Goal: Book appointment/travel/reservation

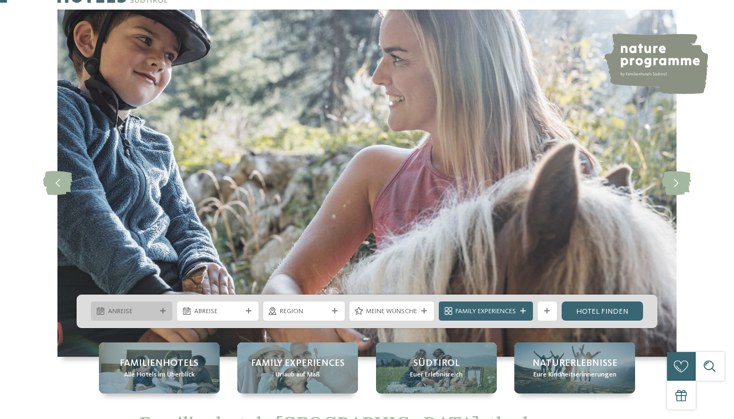
click at [162, 309] on icon at bounding box center [163, 311] width 6 height 6
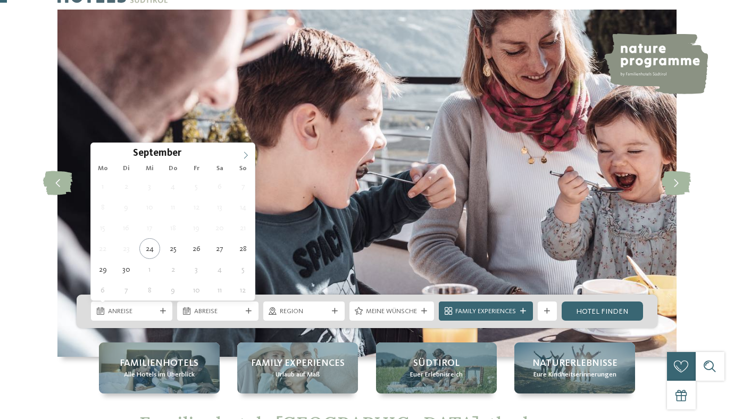
click at [248, 151] on span at bounding box center [246, 152] width 18 height 18
type div "[DATE]"
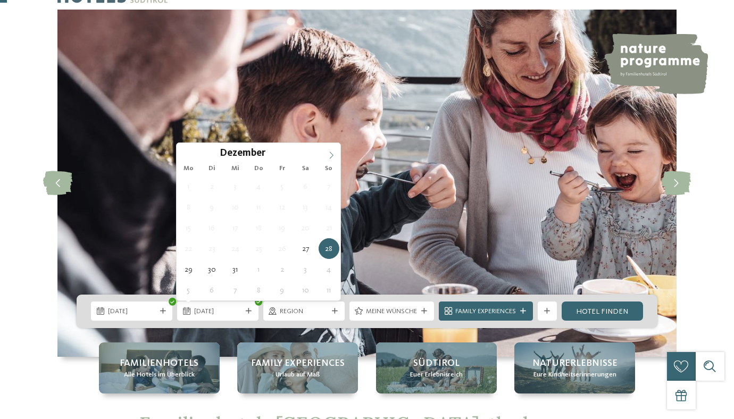
click at [333, 154] on icon at bounding box center [331, 155] width 7 height 7
type input "****"
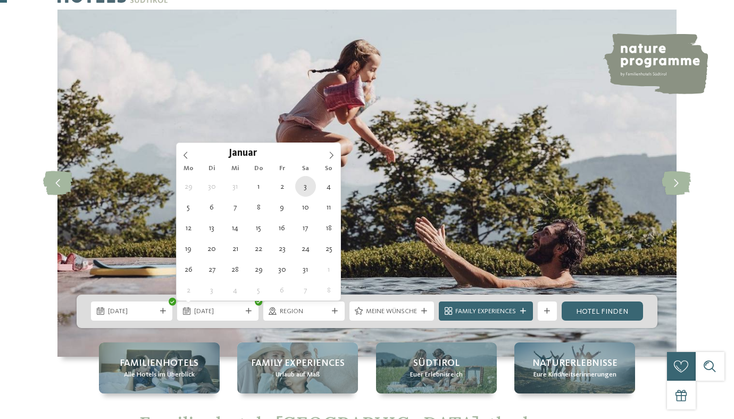
type div "[DATE]"
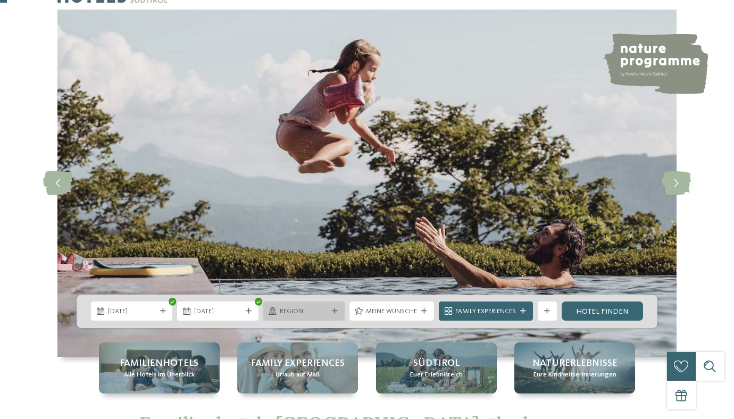
click at [327, 314] on div "Region" at bounding box center [304, 311] width 53 height 10
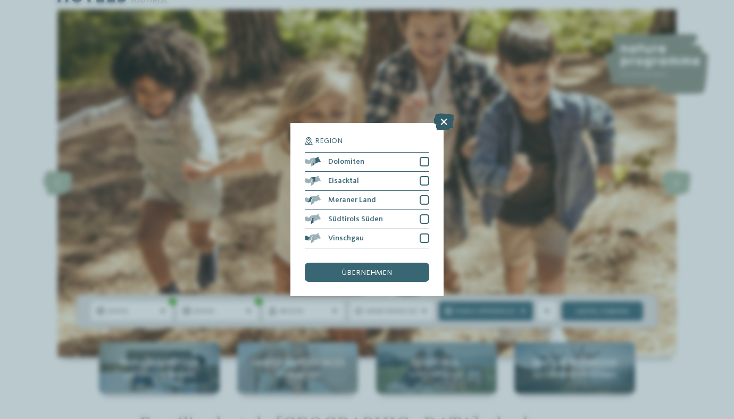
click at [443, 121] on icon at bounding box center [443, 121] width 21 height 17
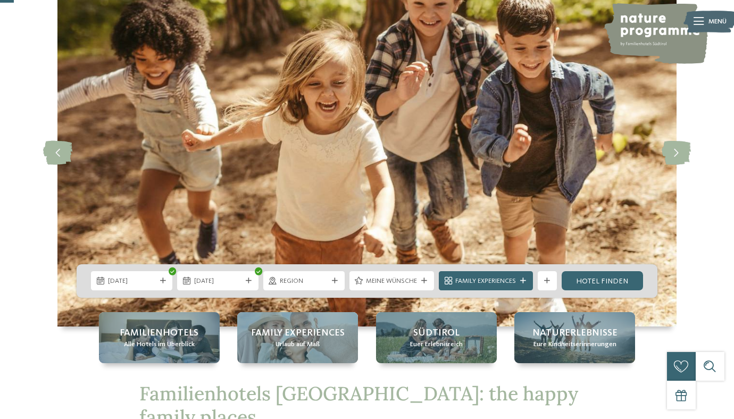
scroll to position [81, 0]
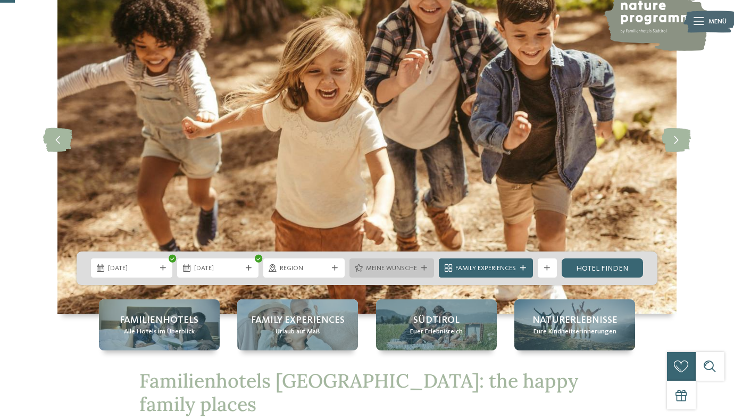
click at [396, 262] on div "Meine Wünsche" at bounding box center [391, 267] width 85 height 19
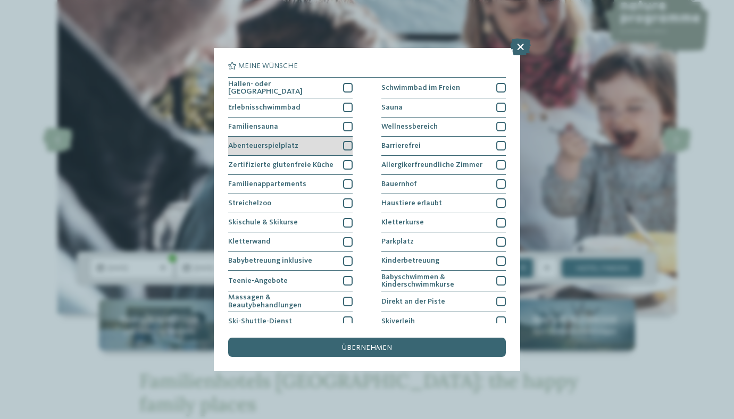
click at [352, 139] on div "Abenteuerspielplatz" at bounding box center [290, 146] width 124 height 19
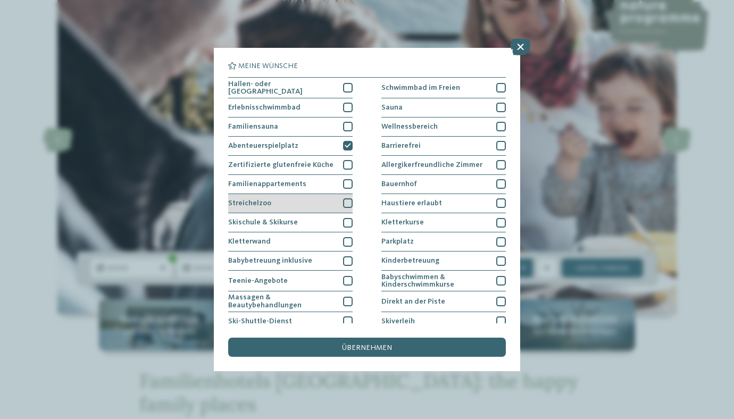
click at [350, 198] on div at bounding box center [348, 203] width 10 height 10
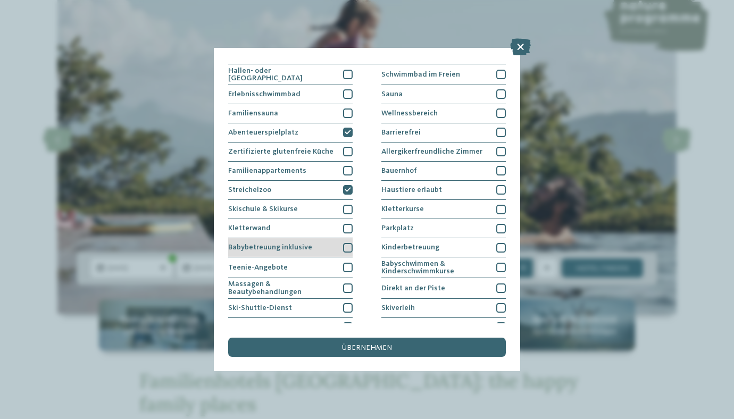
scroll to position [0, 0]
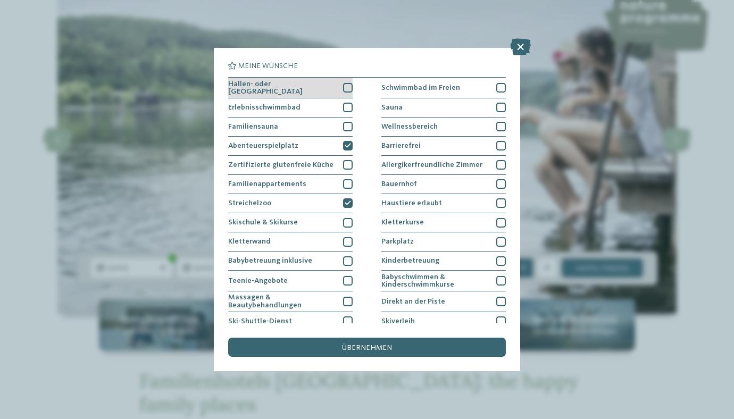
click at [351, 84] on div at bounding box center [348, 88] width 10 height 10
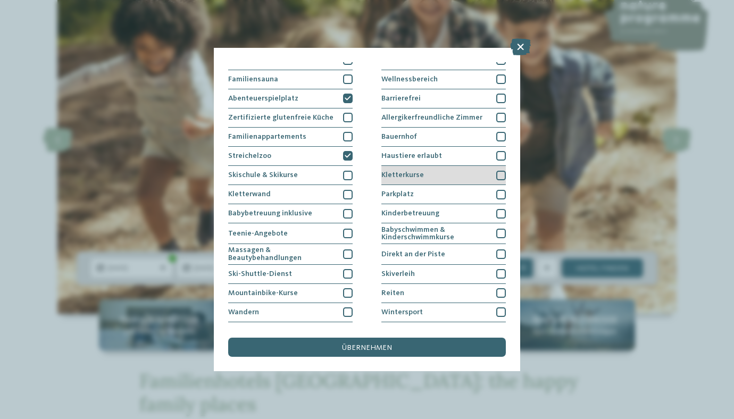
scroll to position [48, 0]
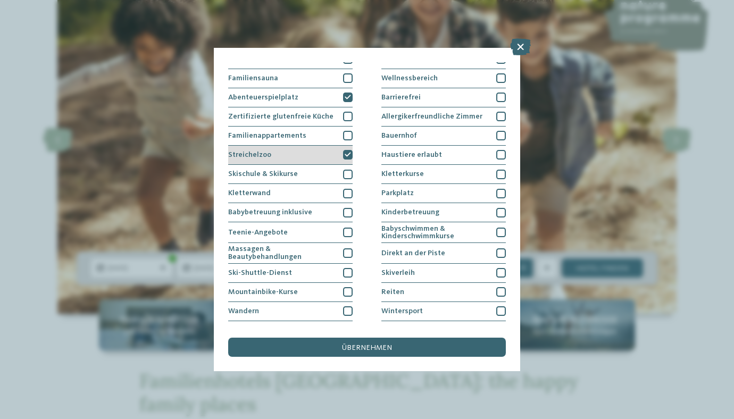
click at [348, 152] on icon at bounding box center [348, 155] width 6 height 6
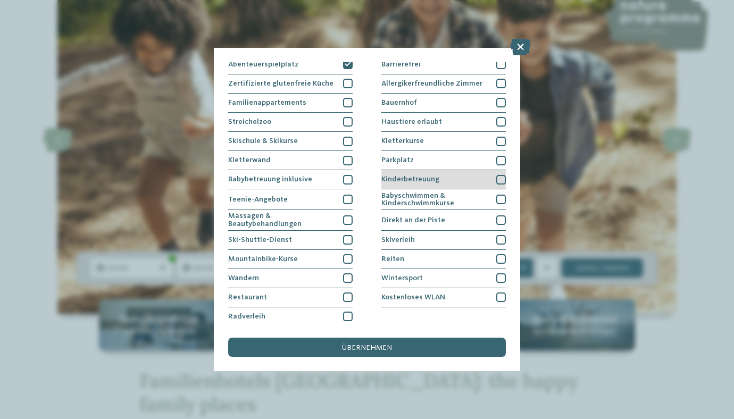
scroll to position [83, 0]
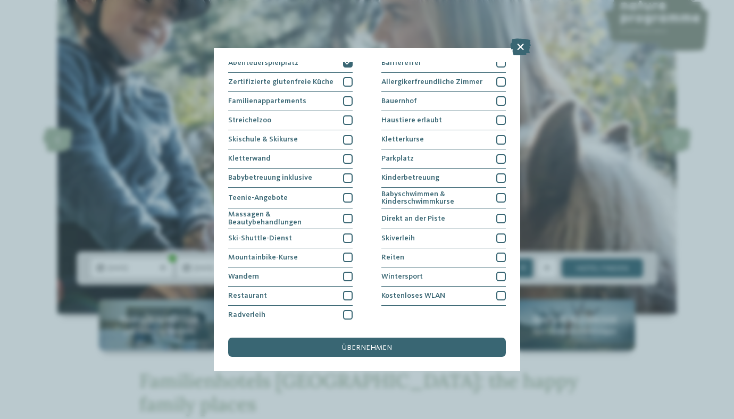
click at [507, 158] on div "Meine Wünsche [GEOGRAPHIC_DATA] Schwimmbad im Freien [GEOGRAPHIC_DATA]" at bounding box center [367, 209] width 307 height 323
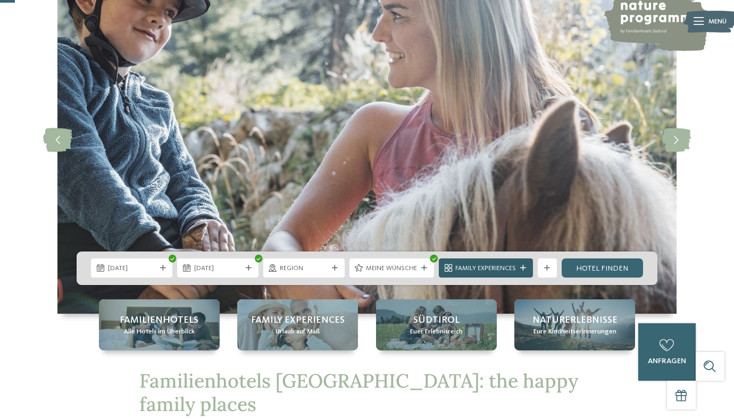
click at [496, 272] on span "Family Experiences" at bounding box center [485, 269] width 61 height 10
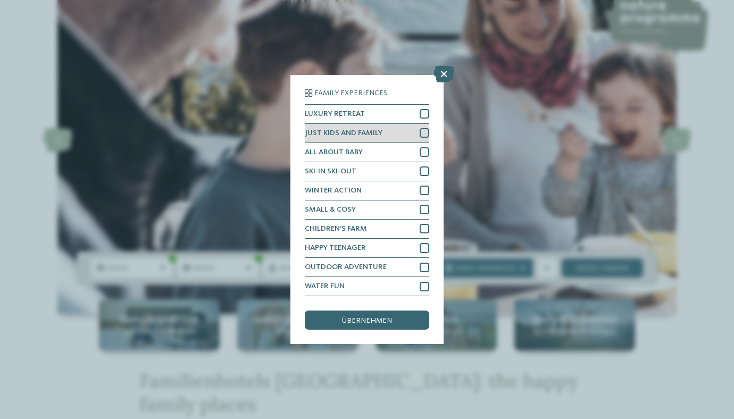
click at [423, 135] on div at bounding box center [425, 133] width 10 height 10
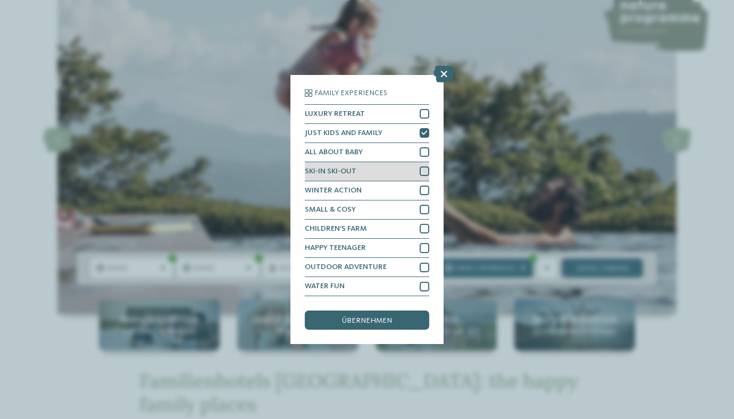
click at [423, 178] on div "SKI-IN SKI-OUT" at bounding box center [367, 171] width 124 height 19
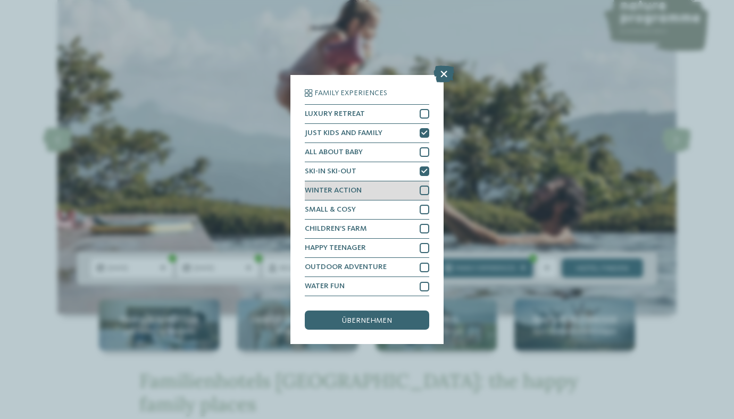
click at [423, 195] on div "WINTER ACTION" at bounding box center [367, 190] width 124 height 19
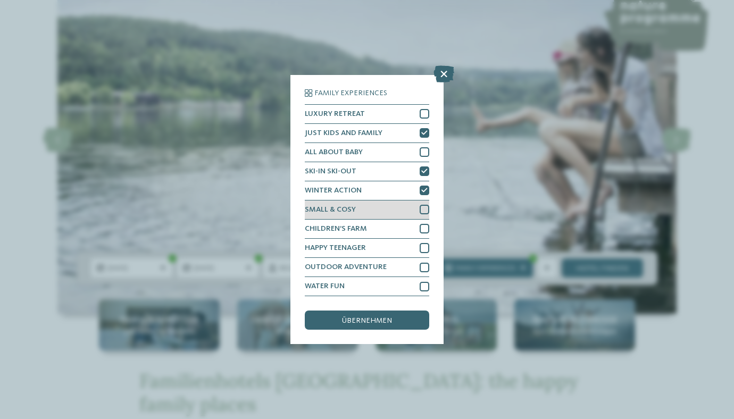
click at [423, 202] on div "SMALL & COSY" at bounding box center [367, 210] width 124 height 19
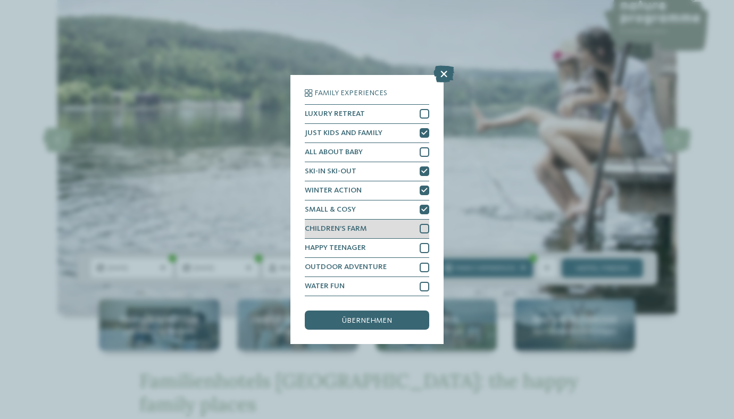
click at [422, 227] on div at bounding box center [425, 229] width 10 height 10
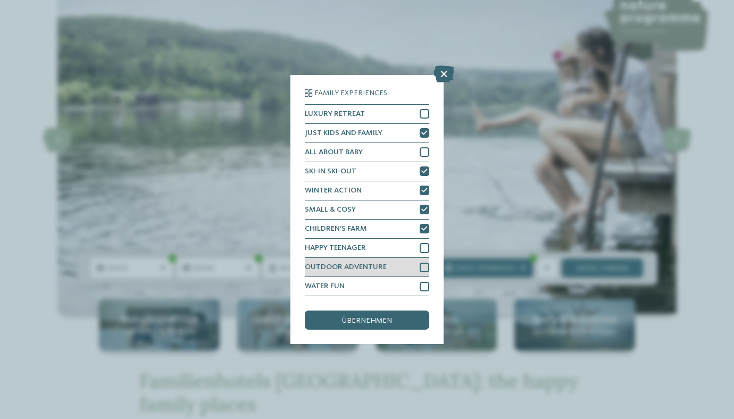
click at [425, 269] on div at bounding box center [425, 268] width 10 height 10
click at [382, 326] on div "übernehmen" at bounding box center [367, 320] width 124 height 19
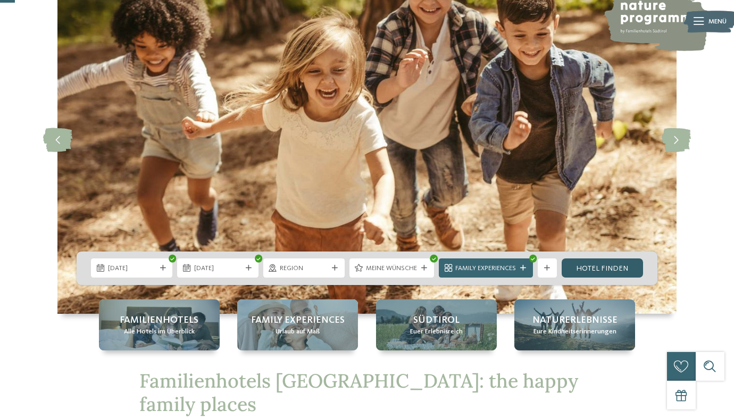
click at [608, 266] on link "Hotel finden" at bounding box center [602, 267] width 81 height 19
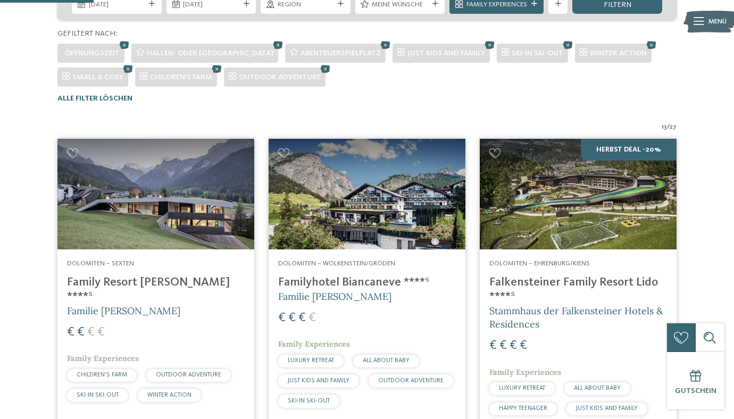
scroll to position [262, 0]
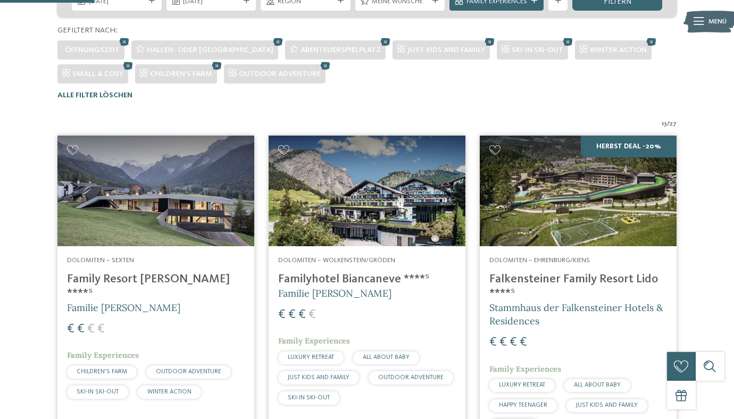
click at [204, 190] on img at bounding box center [155, 191] width 197 height 111
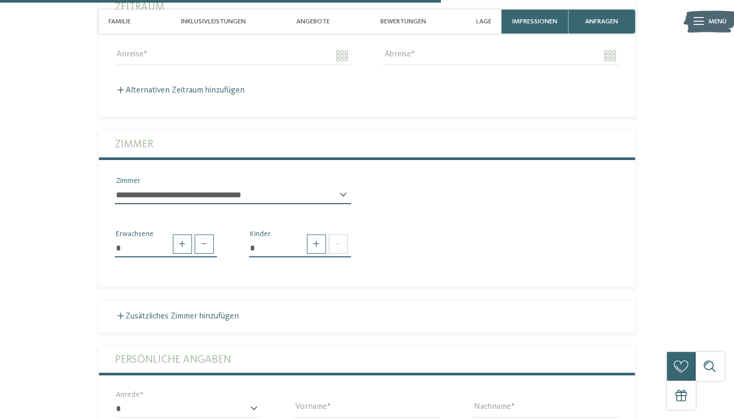
scroll to position [1793, 0]
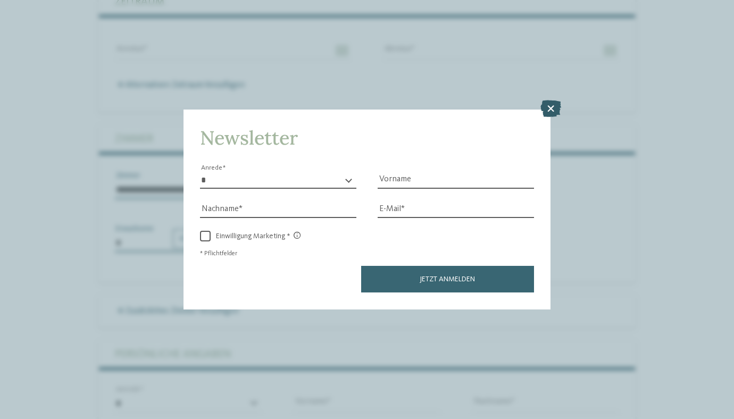
click at [552, 112] on icon at bounding box center [550, 109] width 21 height 17
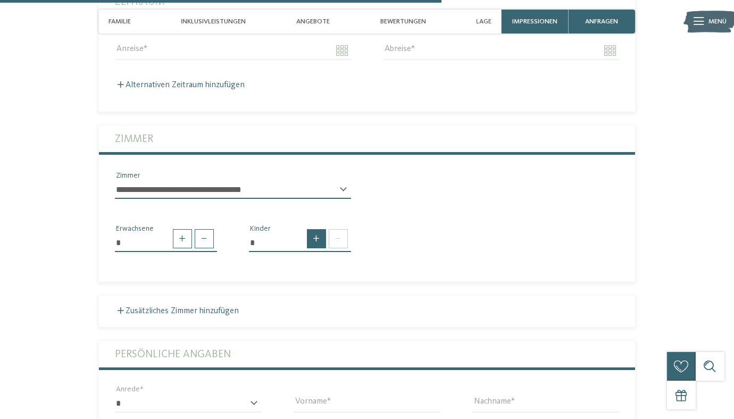
click at [320, 229] on span at bounding box center [316, 238] width 19 height 19
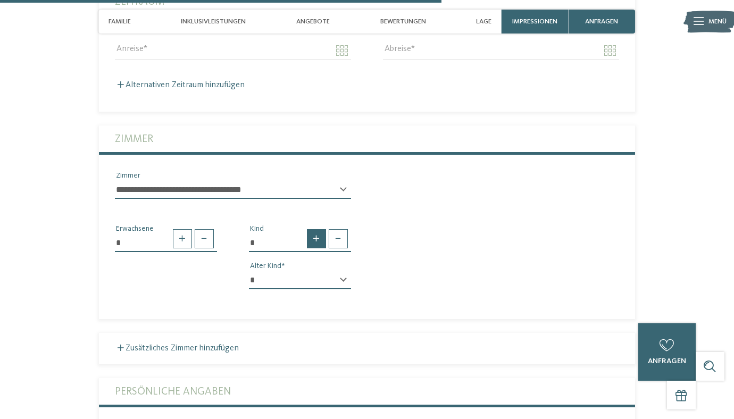
click at [319, 229] on span at bounding box center [316, 238] width 19 height 19
type input "*"
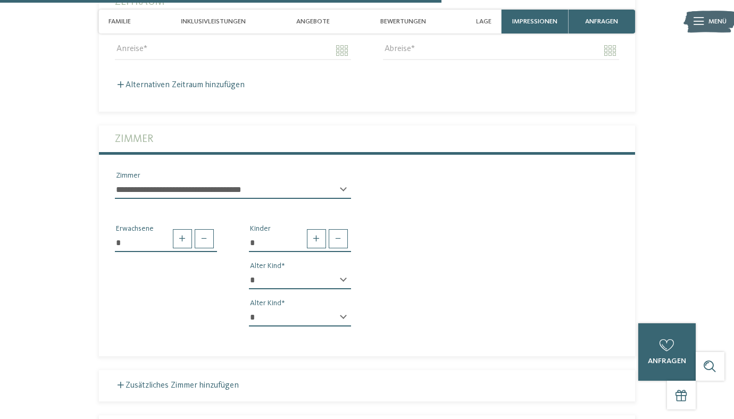
click at [341, 271] on select "* * * * * * * * * * * ** ** ** ** ** ** ** **" at bounding box center [300, 280] width 102 height 18
select select "*"
click at [249, 271] on select "* * * * * * * * * * * ** ** ** ** ** ** ** **" at bounding box center [300, 280] width 102 height 18
click at [332, 308] on select "* * * * * * * * * * * ** ** ** ** ** ** ** **" at bounding box center [300, 317] width 102 height 18
select select "*"
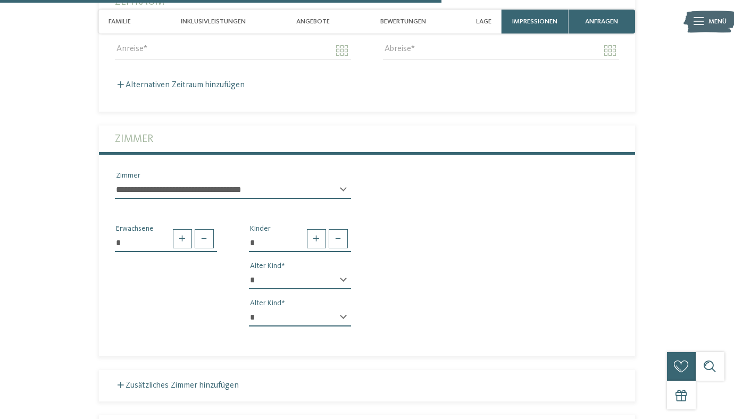
click at [249, 308] on select "* * * * * * * * * * * ** ** ** ** ** ** ** **" at bounding box center [300, 317] width 102 height 18
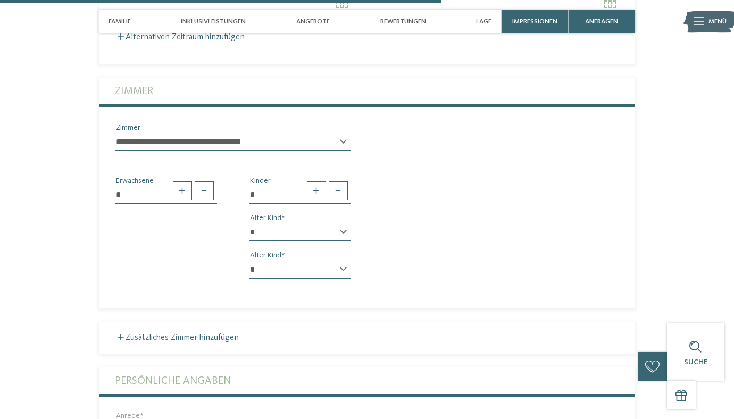
scroll to position [1837, 0]
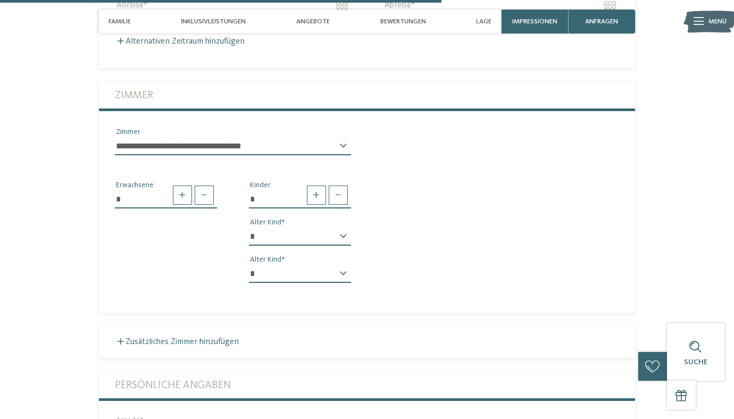
click at [299, 137] on select "**********" at bounding box center [233, 146] width 236 height 18
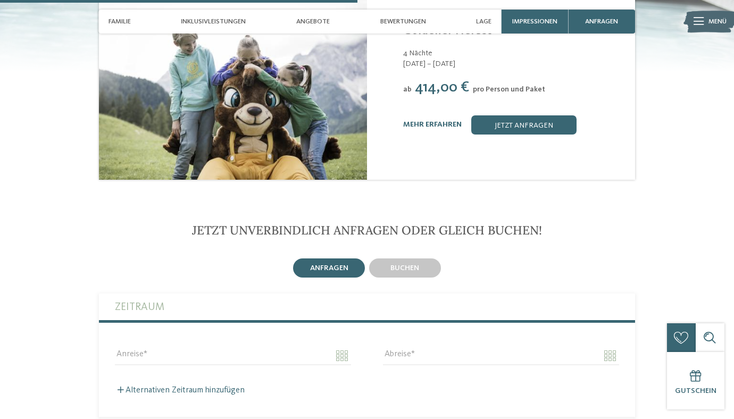
scroll to position [1508, 0]
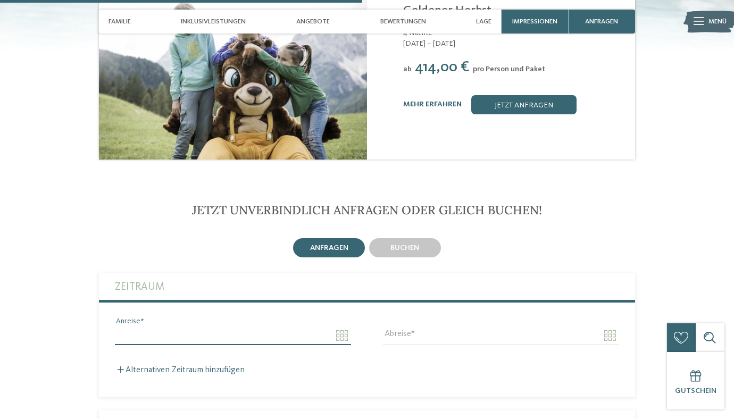
click at [339, 327] on input "Anreise" at bounding box center [233, 336] width 236 height 18
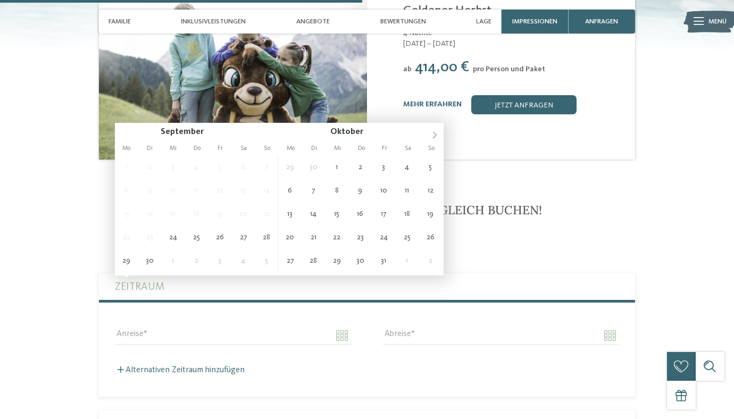
click at [432, 139] on span at bounding box center [434, 132] width 18 height 18
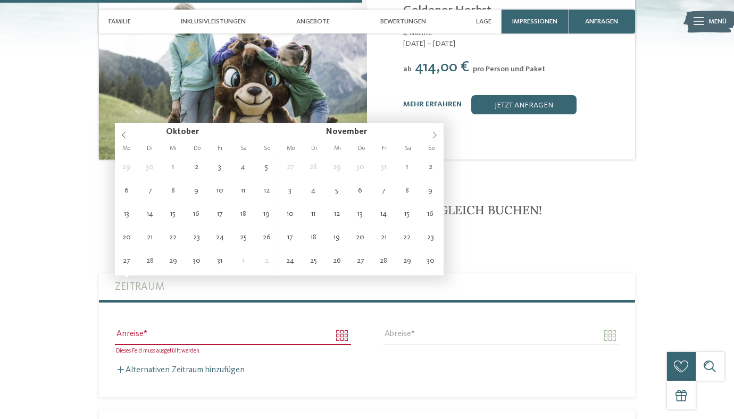
click at [432, 139] on span at bounding box center [434, 132] width 18 height 18
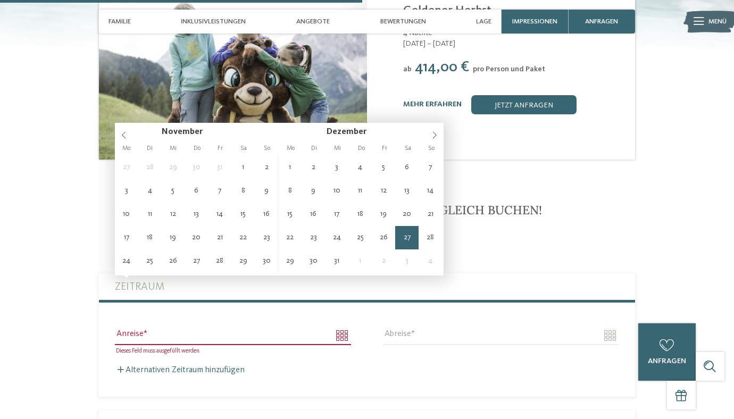
type input "**********"
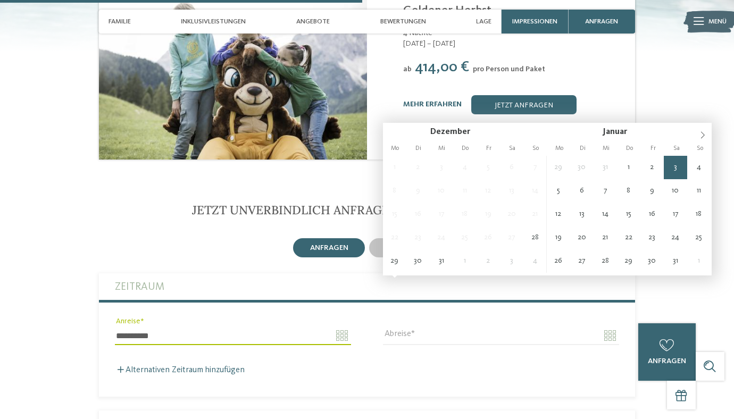
type input "**********"
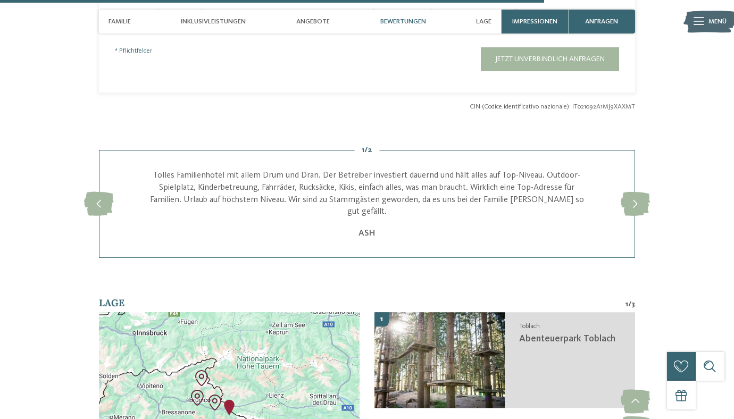
scroll to position [2459, 0]
